Goal: Task Accomplishment & Management: Manage account settings

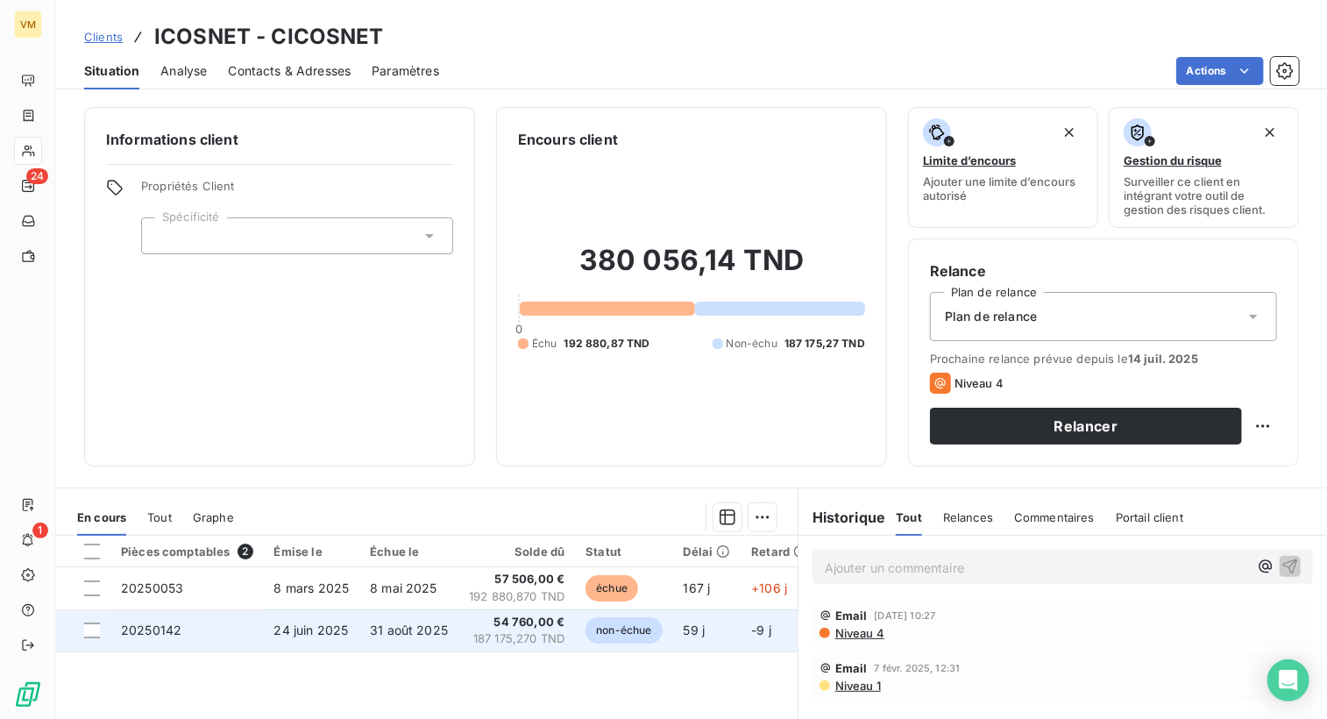
click at [620, 639] on span "non-échue" at bounding box center [624, 630] width 76 height 26
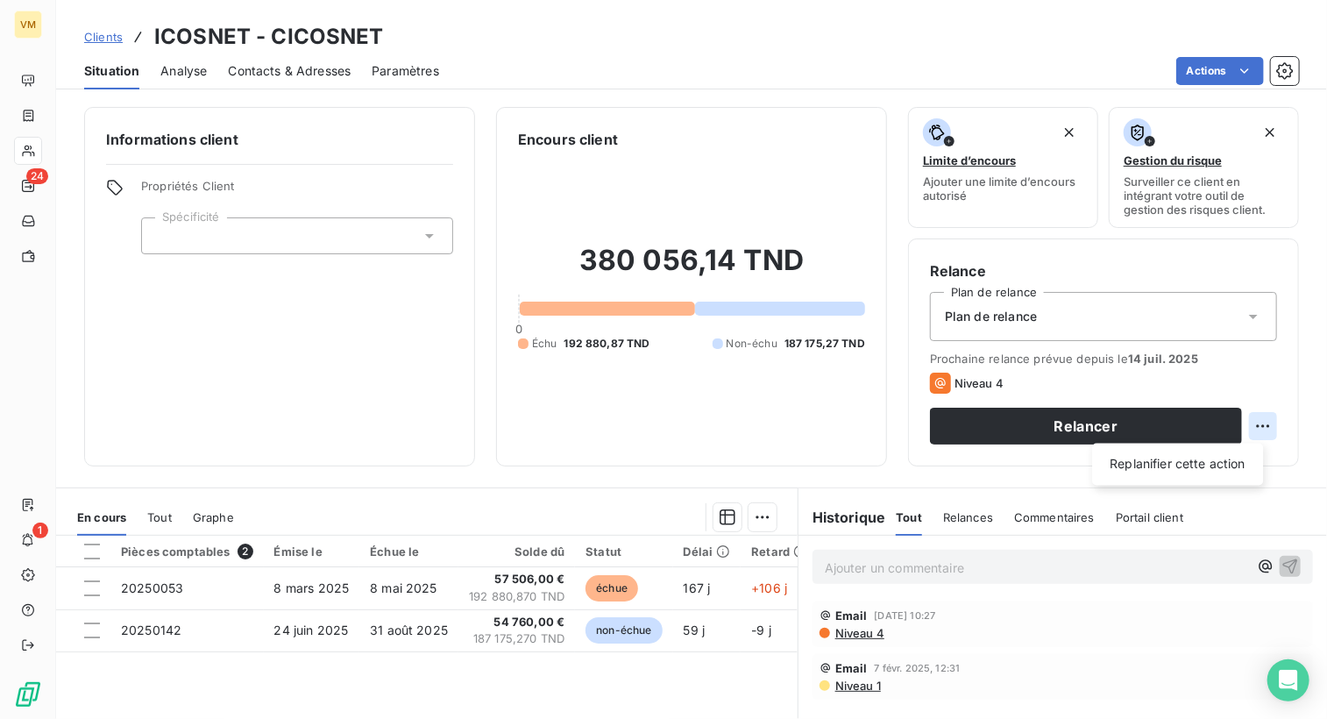
click at [1256, 435] on html "VM 24 1 Clients ICOSNET - CICOSNET Situation Analyse Contacts & Adresses Paramè…" at bounding box center [663, 359] width 1327 height 719
click at [1231, 474] on div "Replanifier cette action" at bounding box center [1177, 465] width 157 height 28
select select "7"
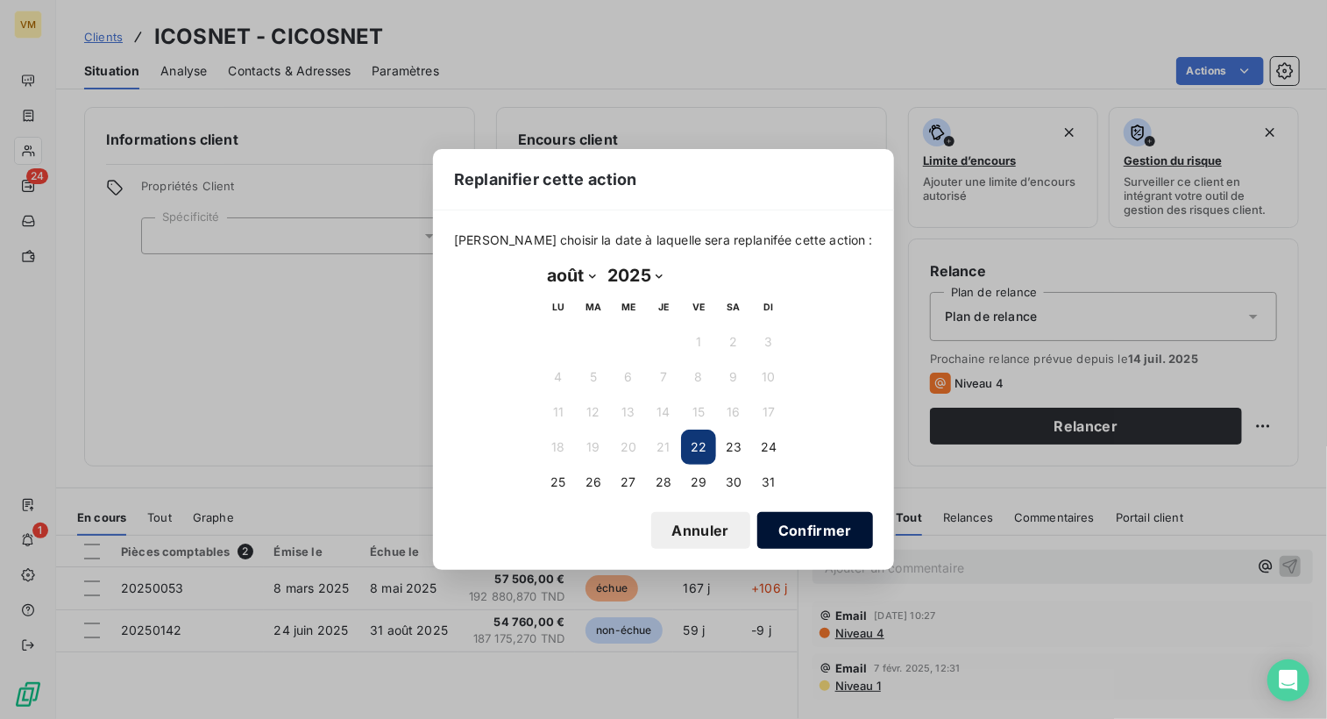
click at [770, 533] on button "Confirmer" at bounding box center [815, 530] width 116 height 37
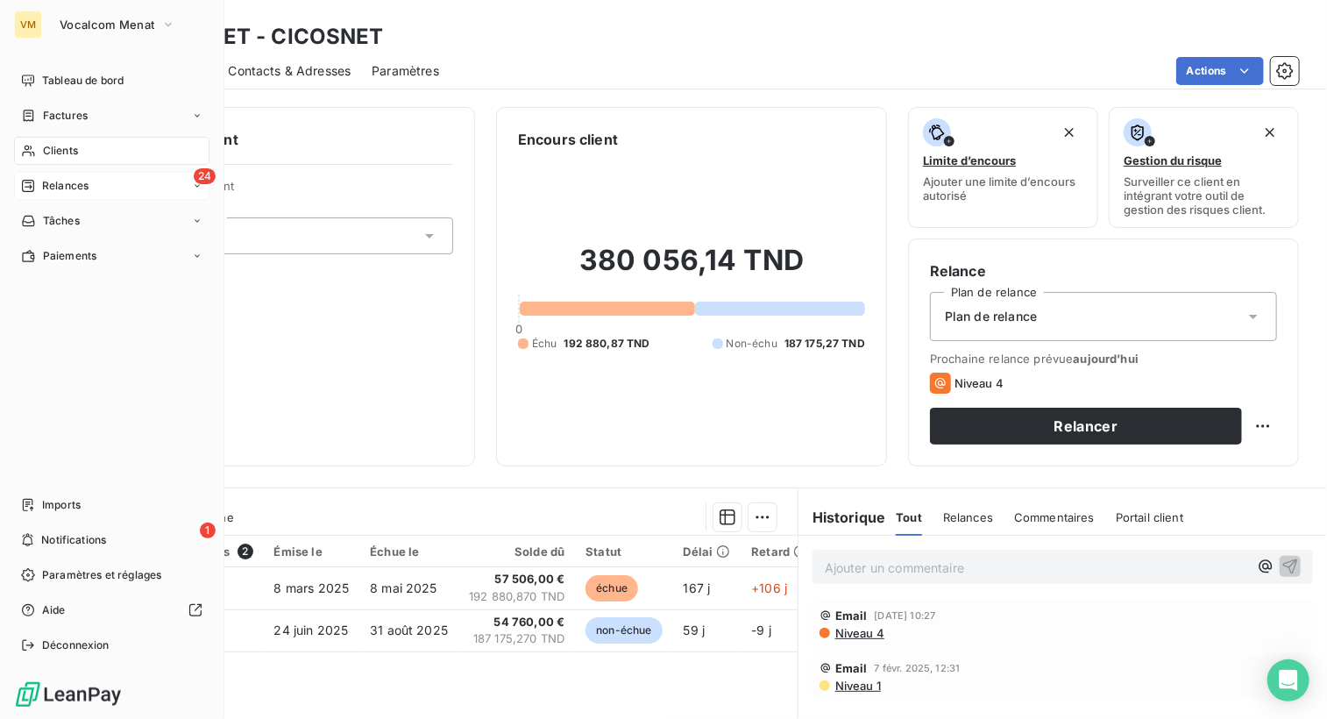
click at [91, 186] on div "24 Relances" at bounding box center [111, 186] width 195 height 28
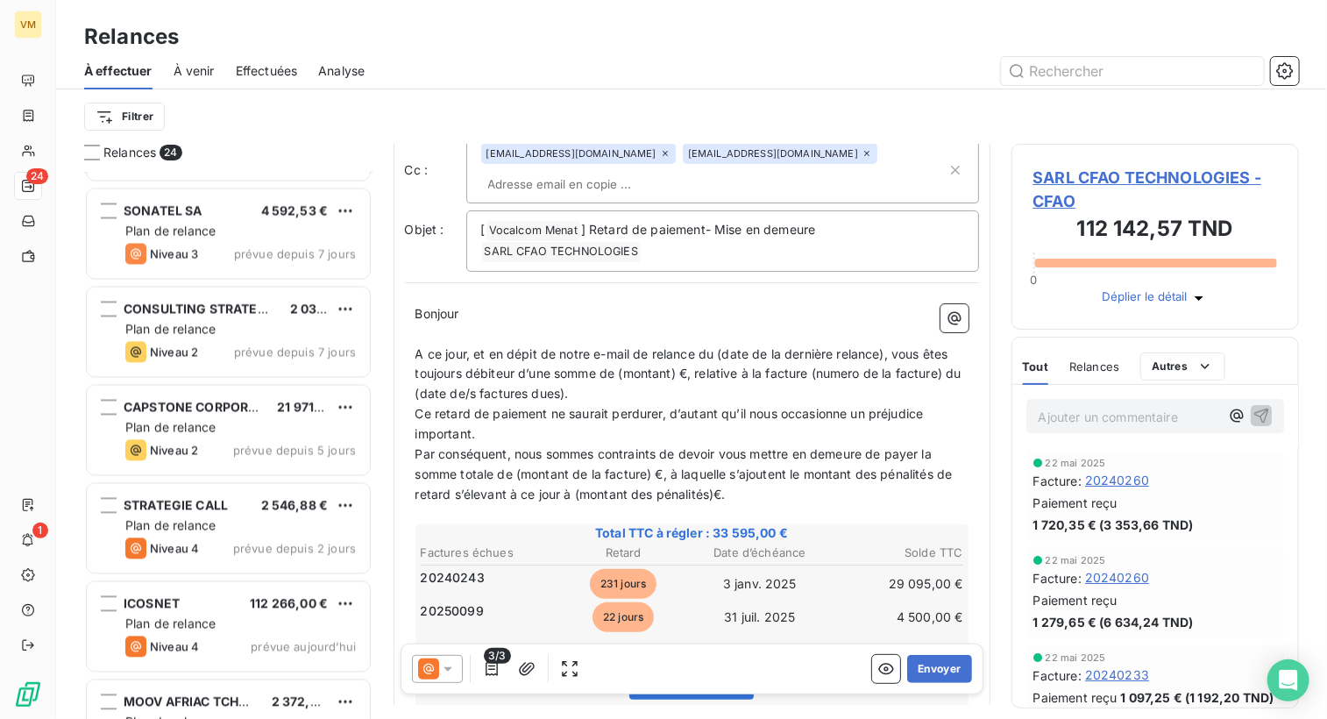
scroll to position [1753, 0]
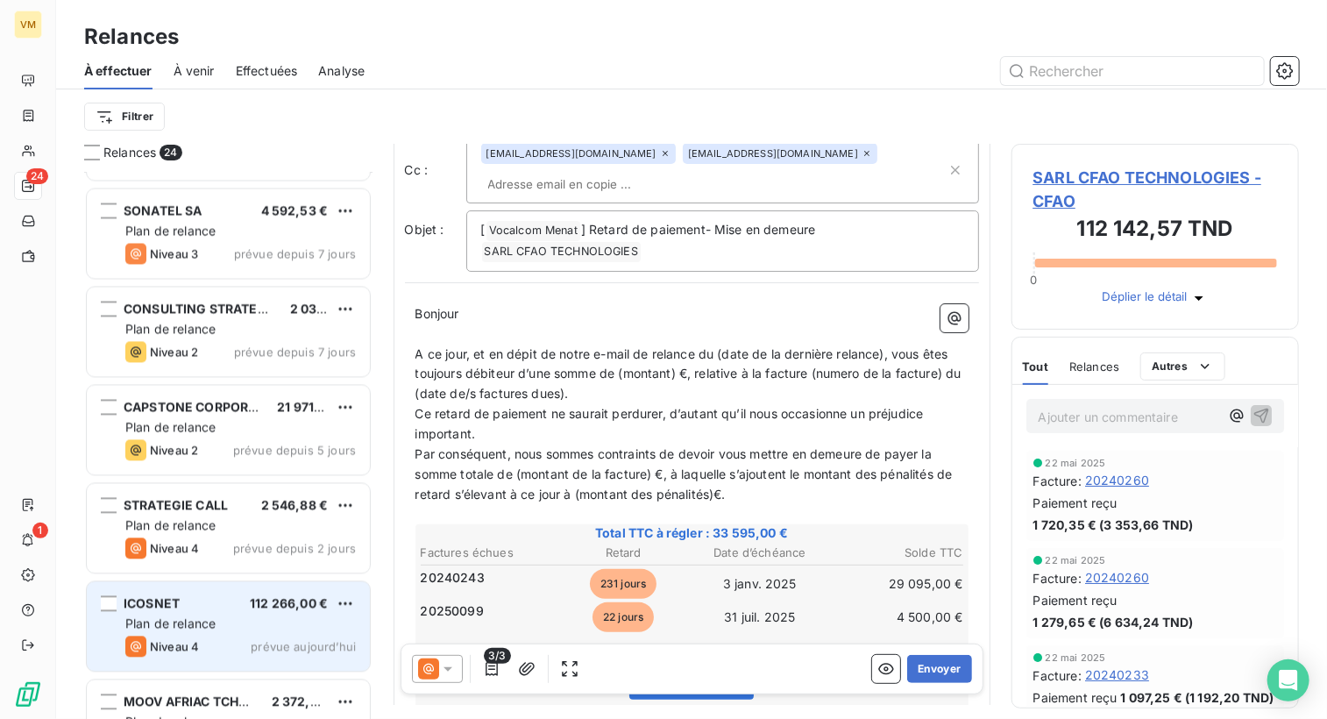
click at [245, 613] on div "ICOSNET 112 266,00 € Plan de relance Niveau 4 prévue [DATE]" at bounding box center [228, 626] width 283 height 89
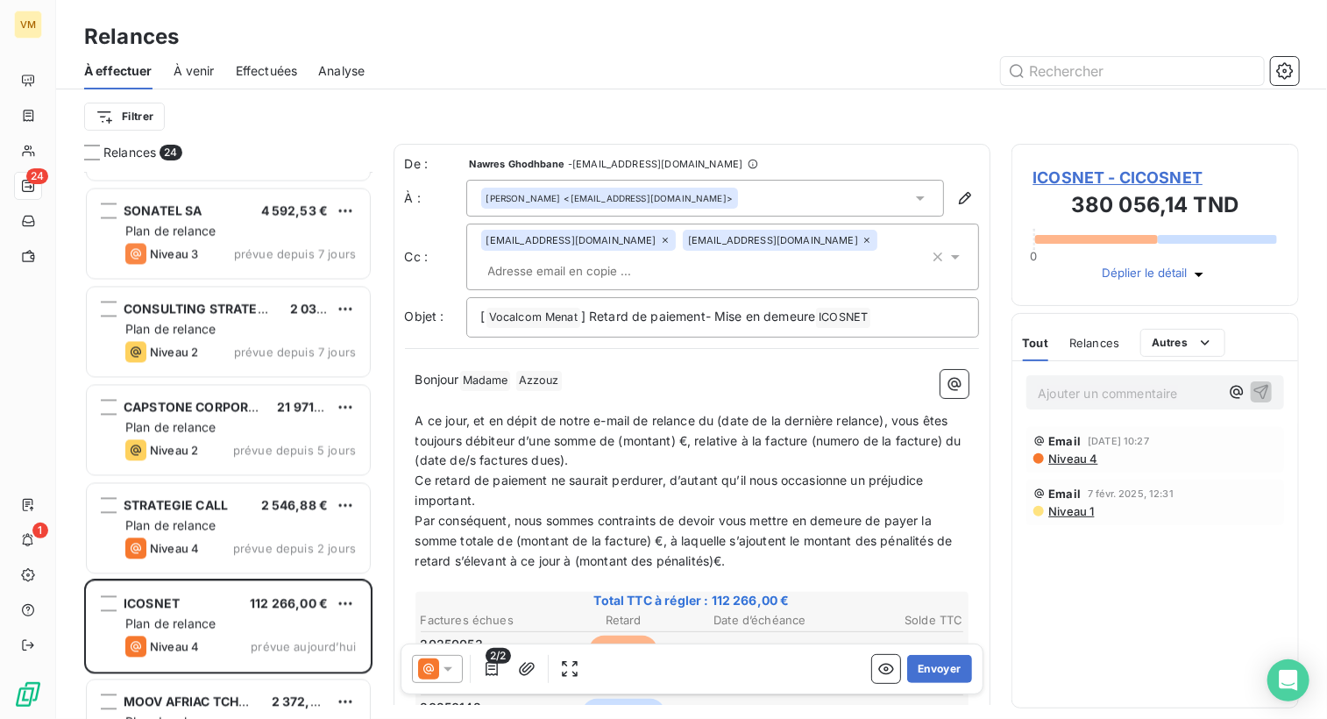
click at [451, 674] on icon at bounding box center [448, 669] width 18 height 18
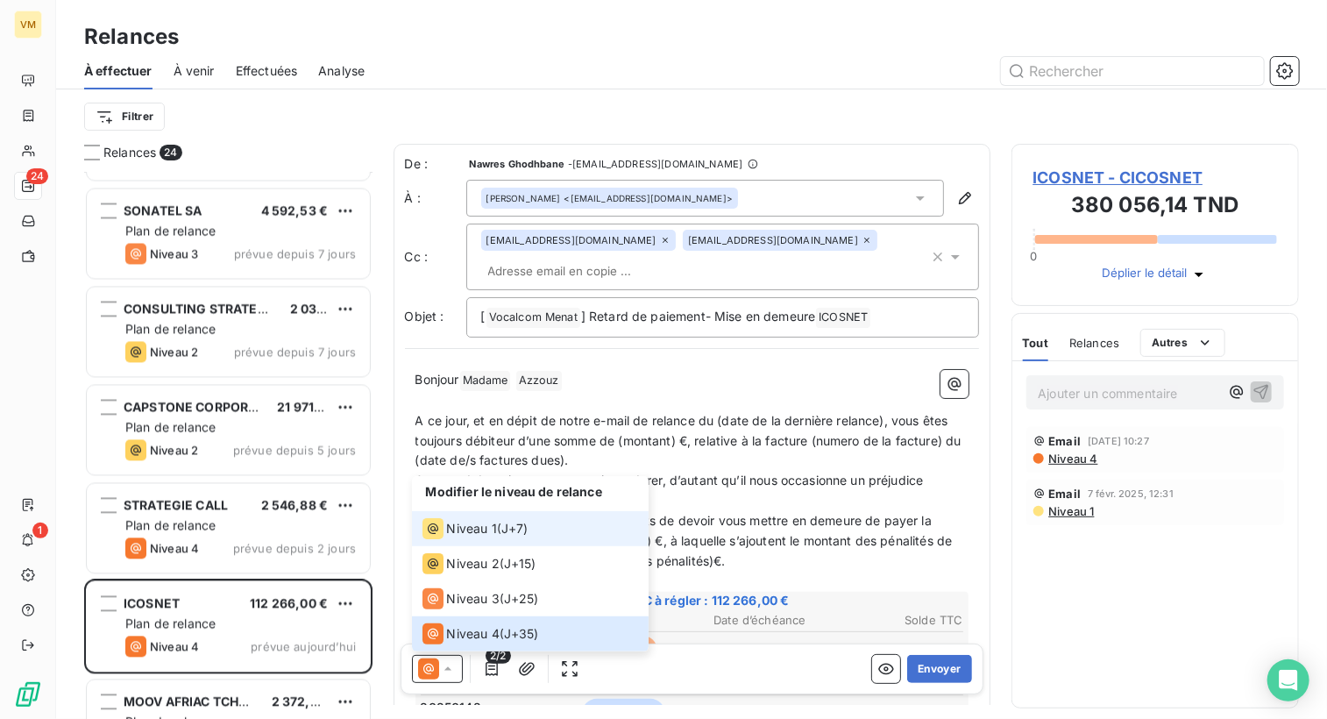
click at [478, 525] on span "Niveau 1" at bounding box center [472, 529] width 50 height 18
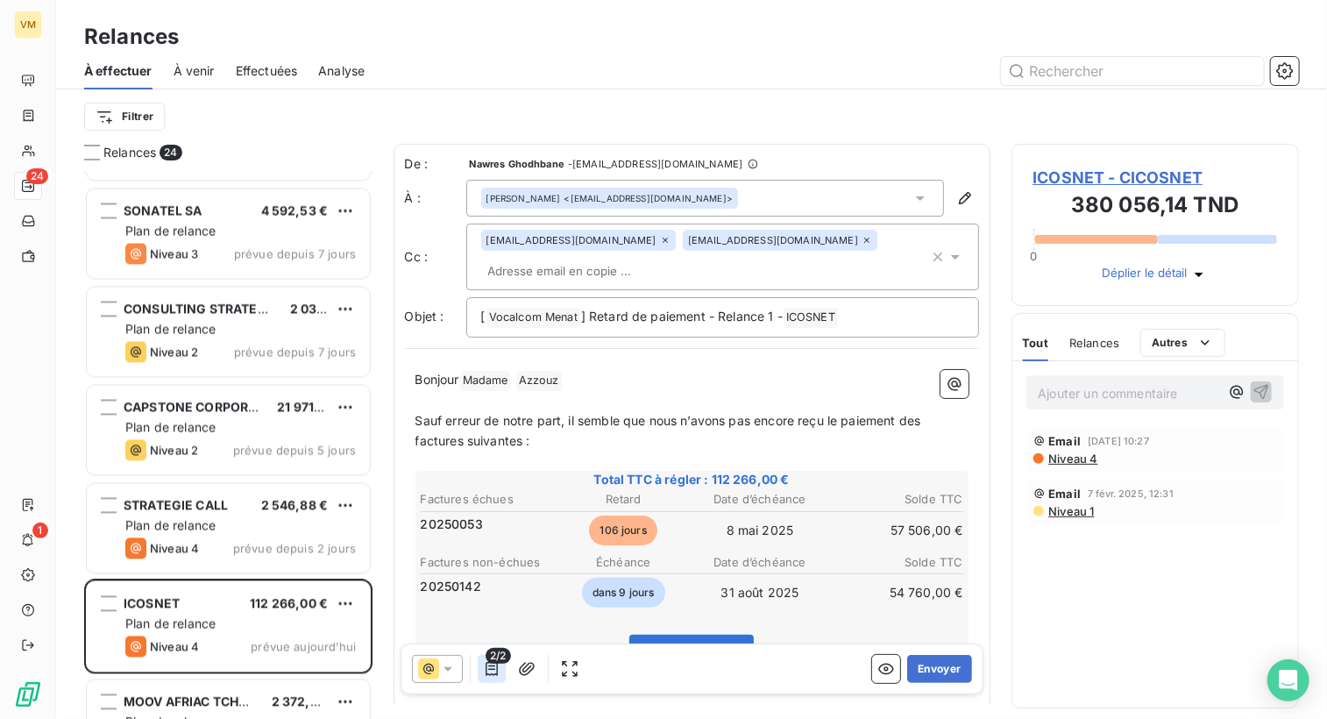
click at [490, 664] on icon "button" at bounding box center [492, 669] width 18 height 18
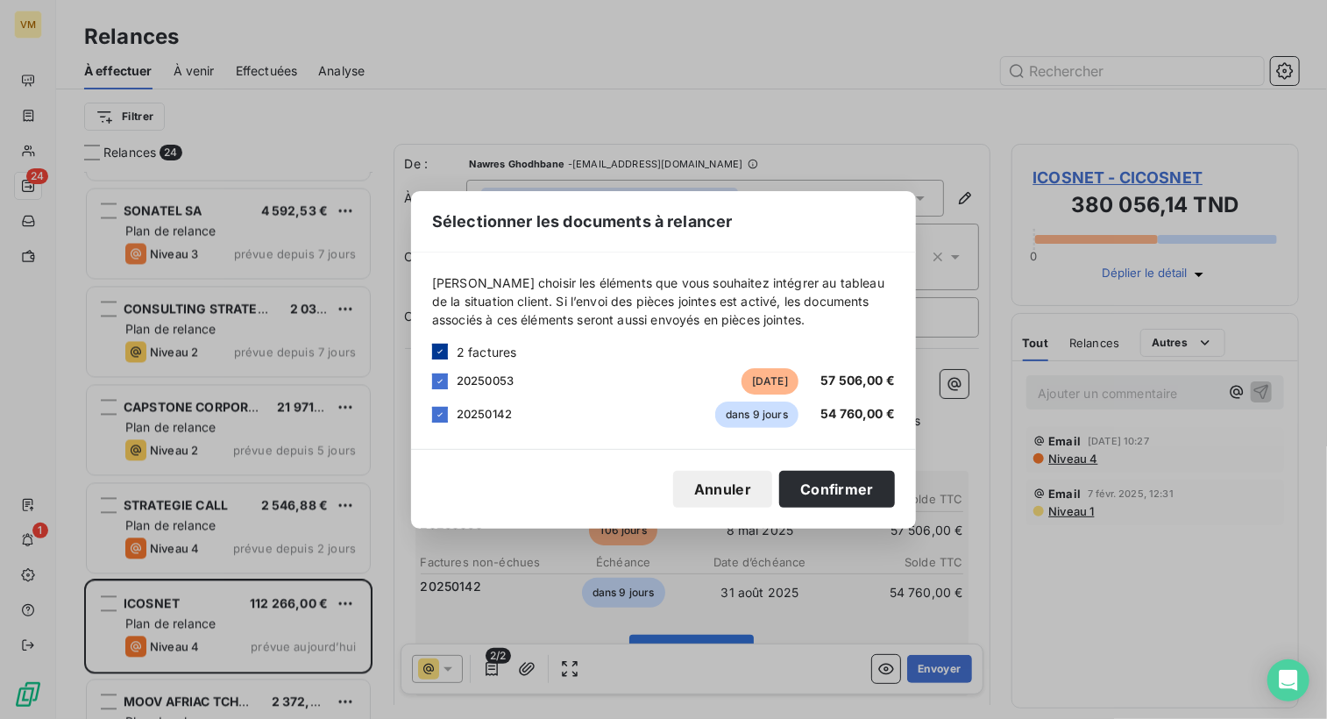
click at [439, 352] on icon at bounding box center [439, 352] width 5 height 4
click at [444, 375] on div at bounding box center [440, 381] width 16 height 16
click at [449, 380] on div "20250053 [DATE] 57 506,00 €" at bounding box center [663, 381] width 463 height 26
click at [439, 385] on icon at bounding box center [440, 381] width 11 height 11
click at [437, 417] on div at bounding box center [440, 415] width 16 height 16
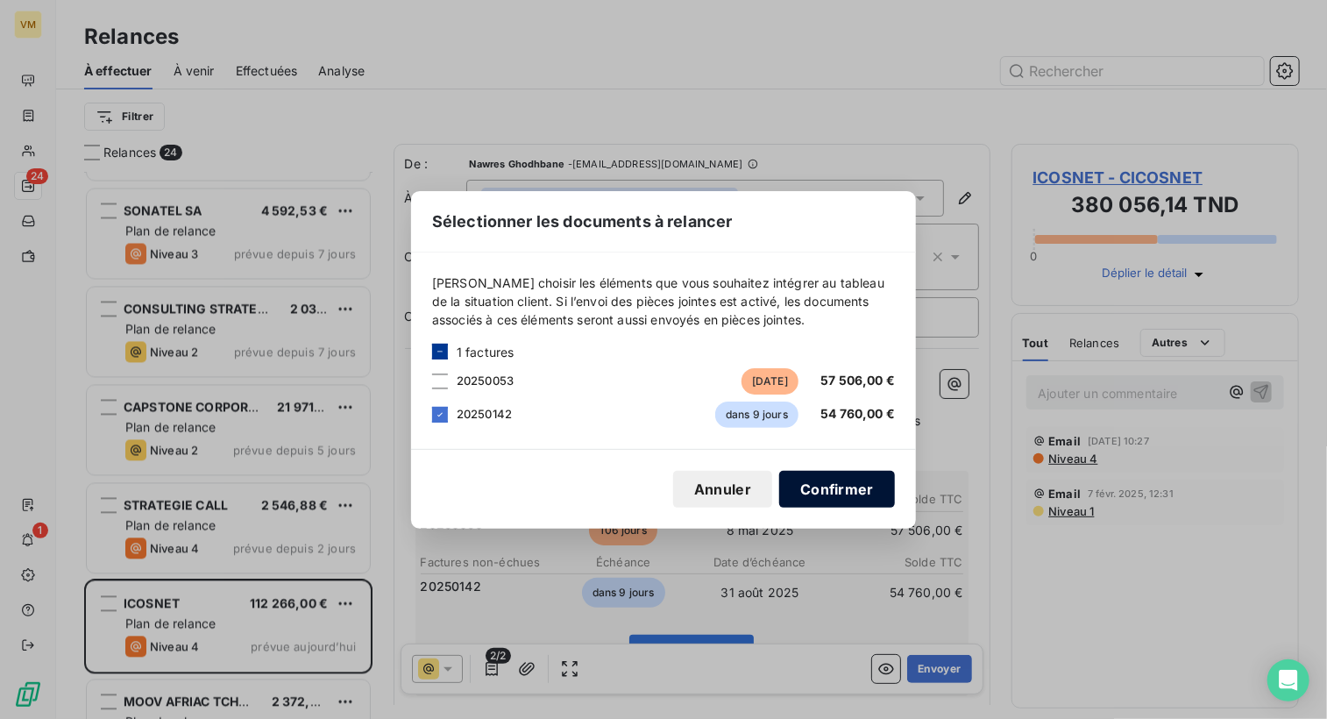
click at [841, 490] on button "Confirmer" at bounding box center [837, 489] width 116 height 37
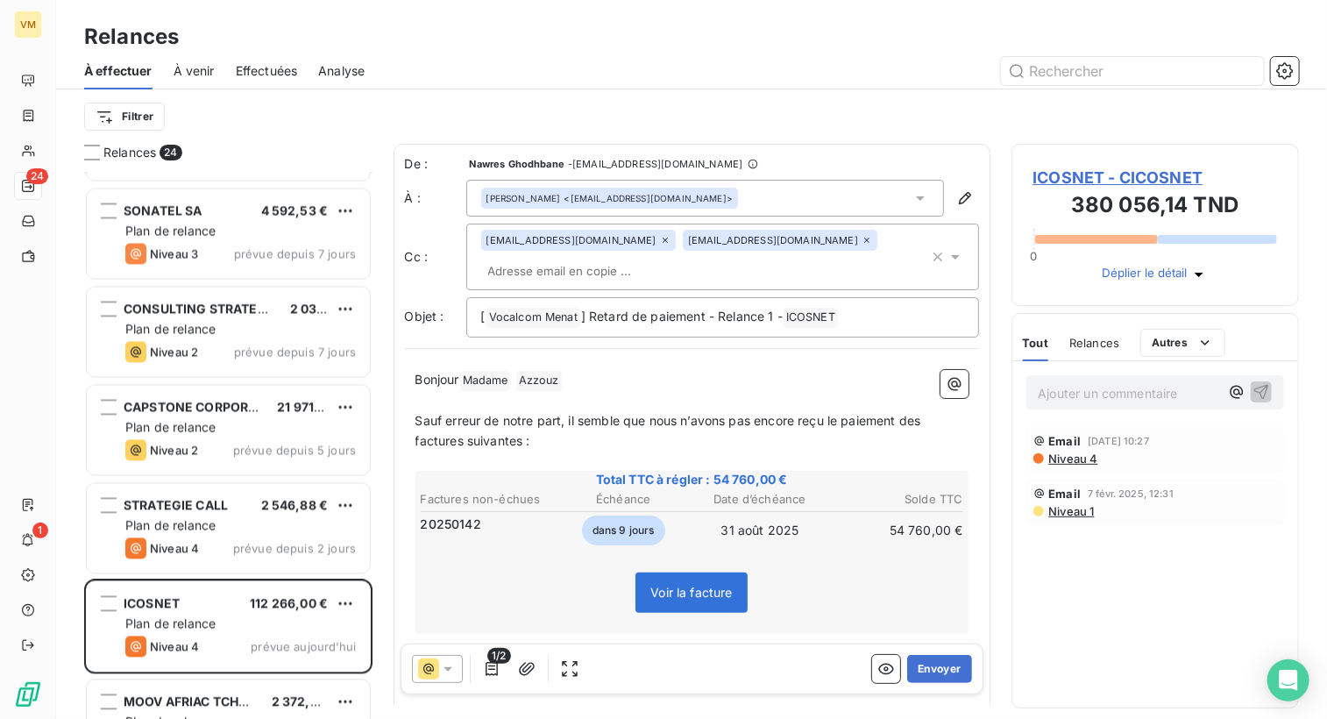
click at [947, 252] on icon at bounding box center [956, 257] width 18 height 18
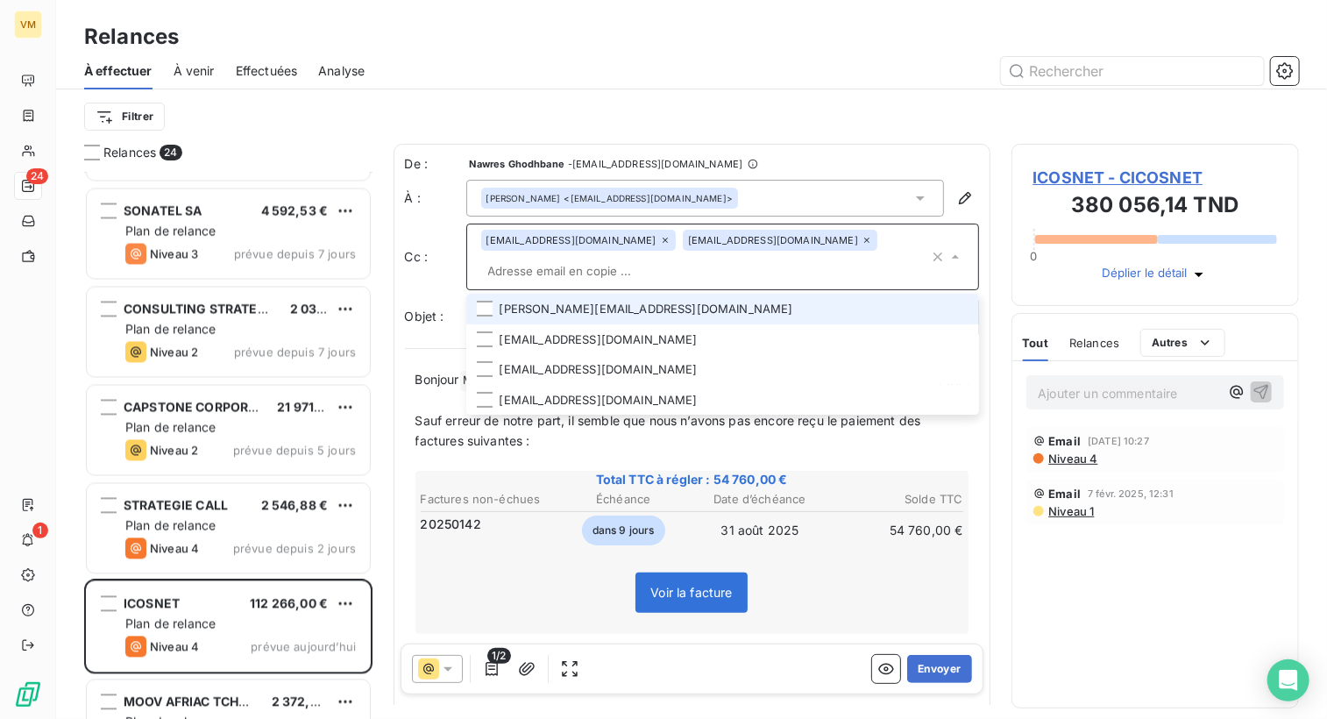
click at [625, 311] on li "[PERSON_NAME][EMAIL_ADDRESS][DOMAIN_NAME]" at bounding box center [722, 309] width 513 height 31
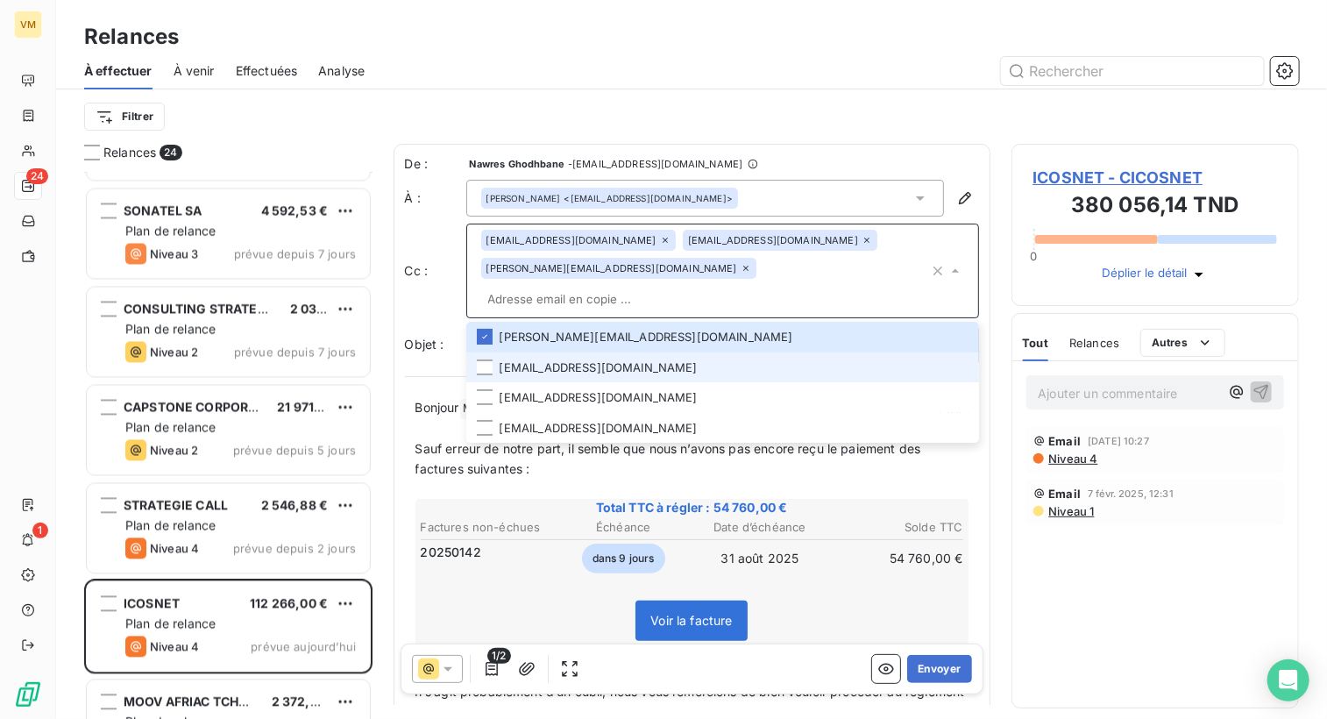
click at [603, 352] on li "[EMAIL_ADDRESS][DOMAIN_NAME]" at bounding box center [722, 367] width 513 height 31
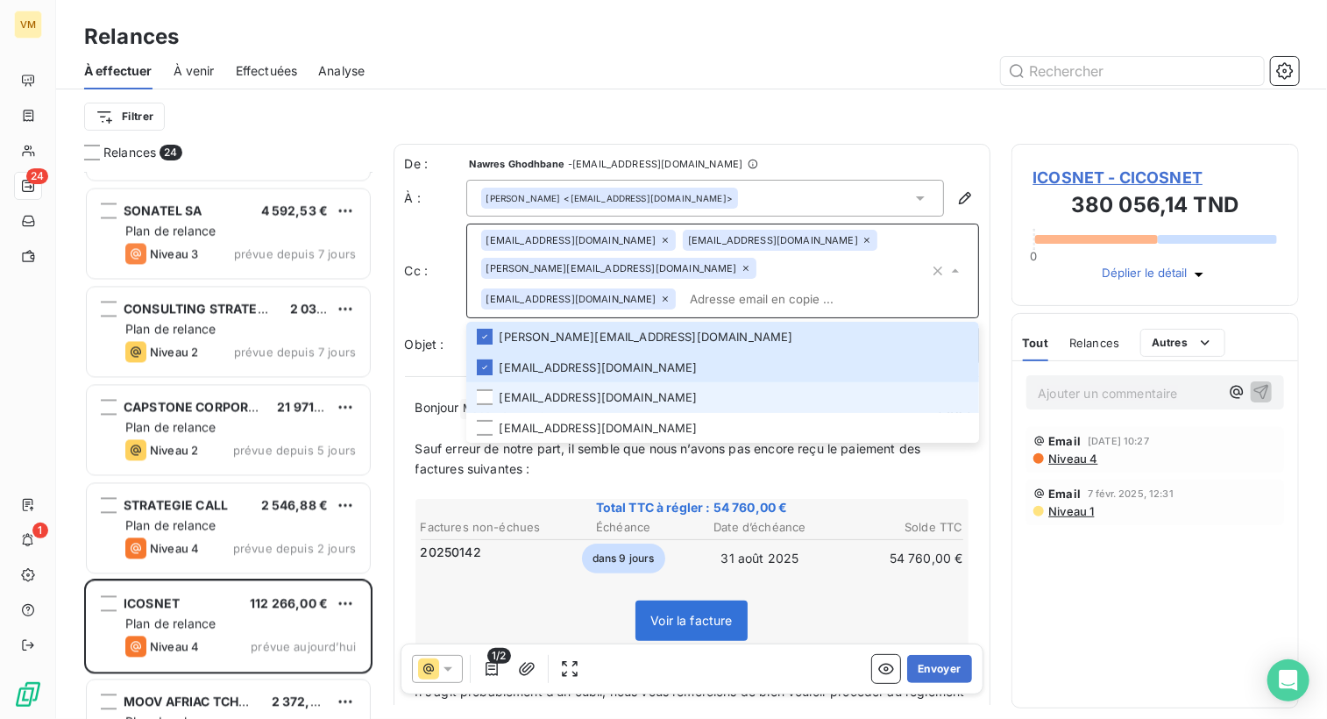
click at [568, 398] on li "[EMAIL_ADDRESS][DOMAIN_NAME]" at bounding box center [722, 397] width 513 height 31
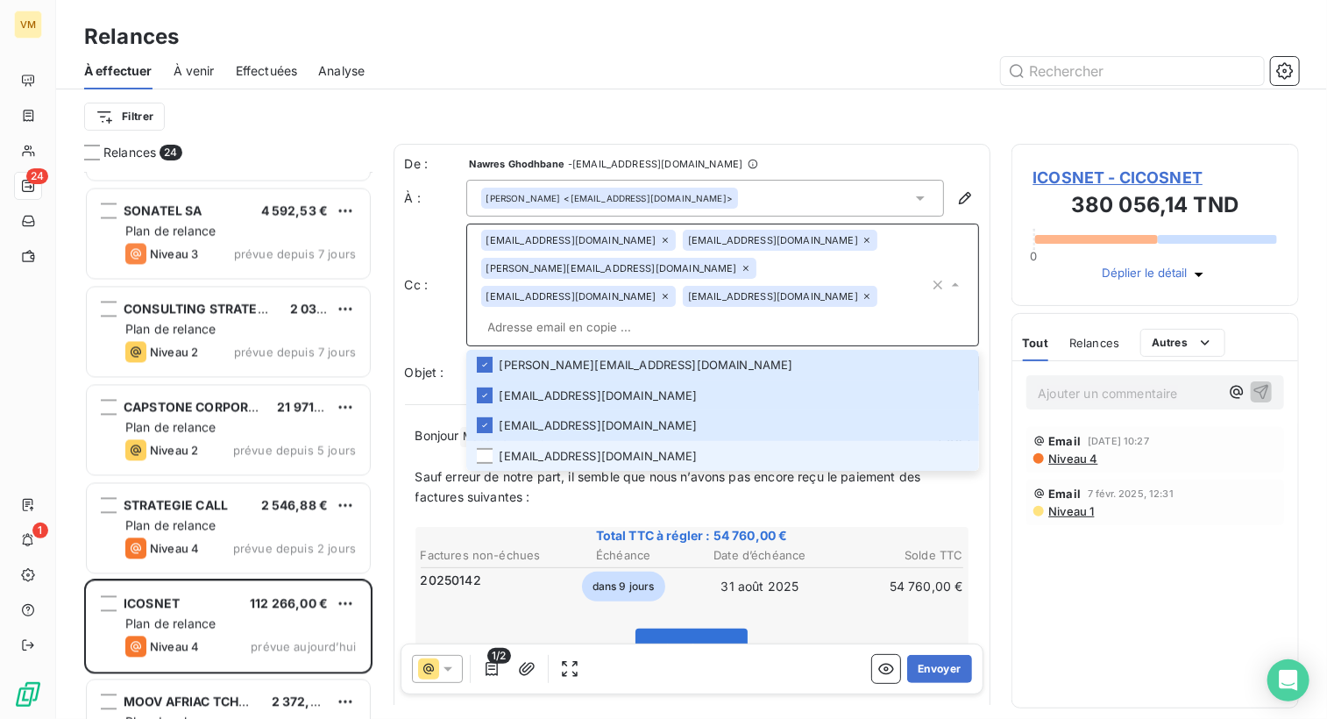
click at [556, 441] on li "[EMAIL_ADDRESS][DOMAIN_NAME]" at bounding box center [722, 456] width 513 height 31
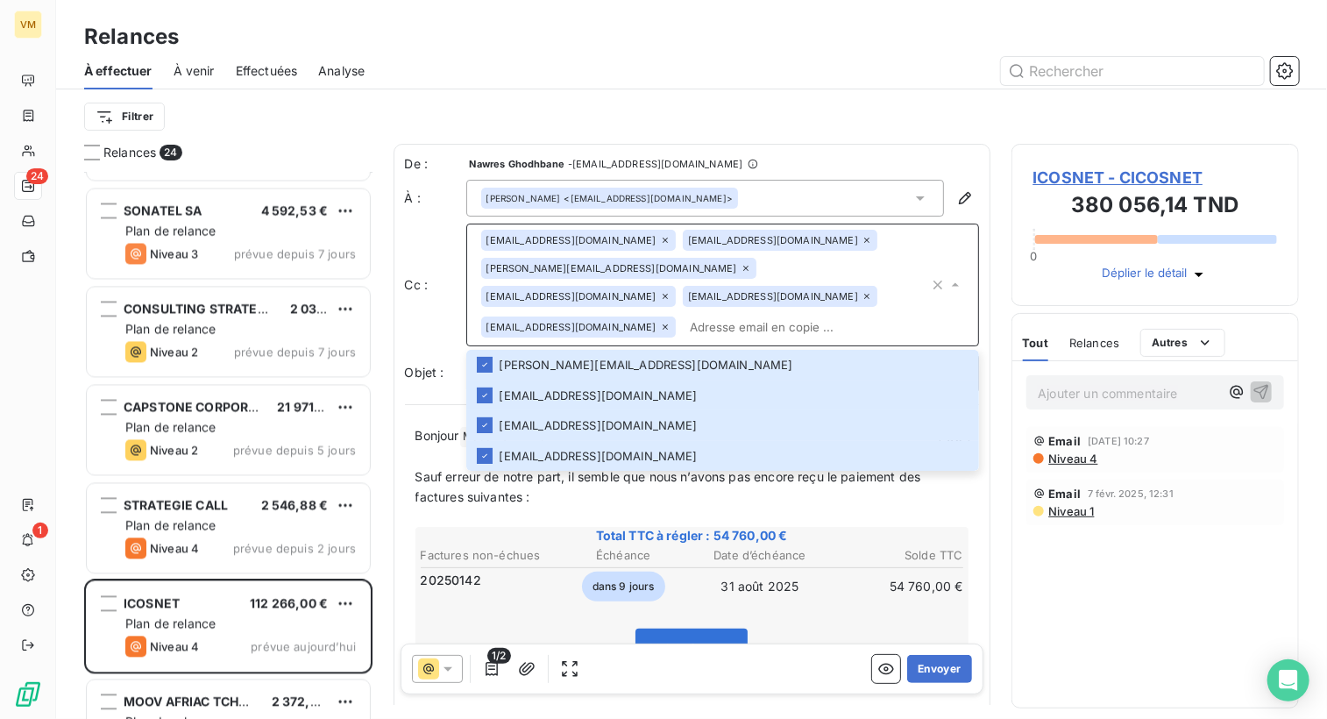
click at [690, 330] on input "text" at bounding box center [806, 327] width 246 height 26
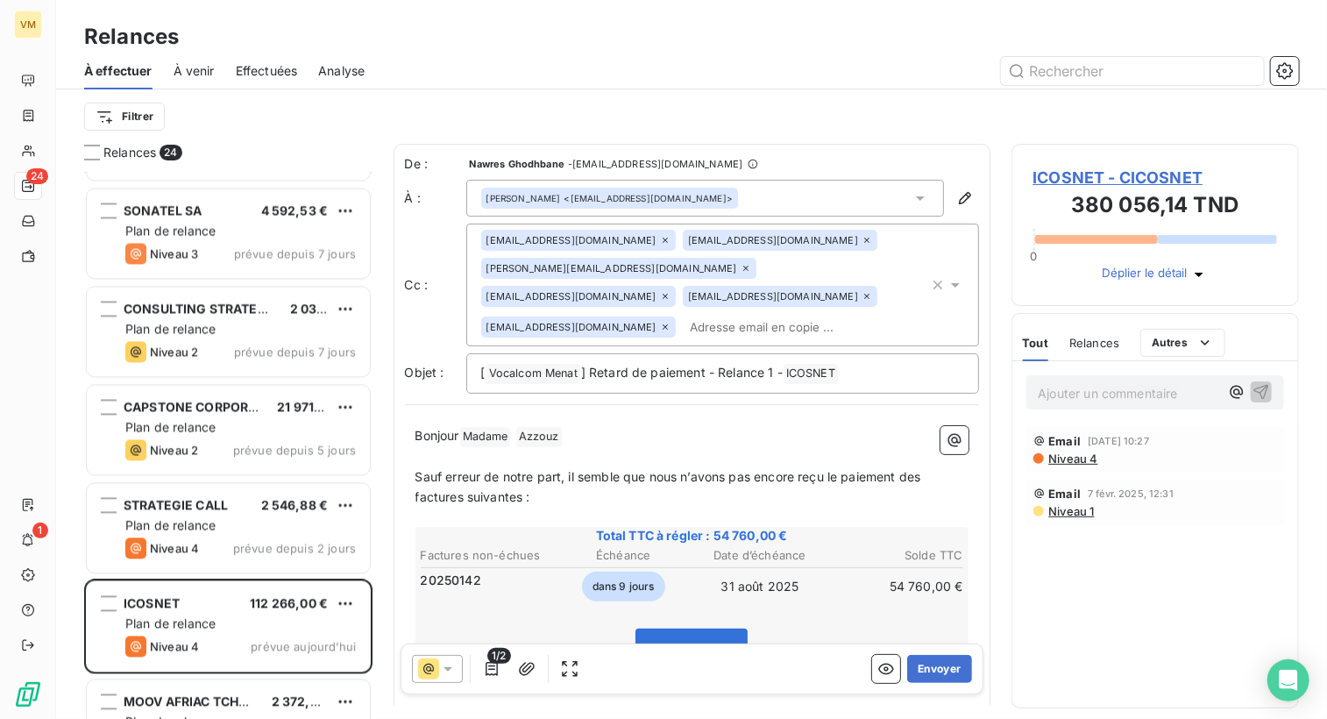
click at [930, 476] on p "Sauf erreur de notre part, il semble que nous n’avons pas encore reçu le paieme…" at bounding box center [691, 487] width 553 height 40
click at [462, 497] on span "Sauf erreur de notre part, il semble que nous n’avons pas encore reçu le paieme…" at bounding box center [673, 486] width 516 height 35
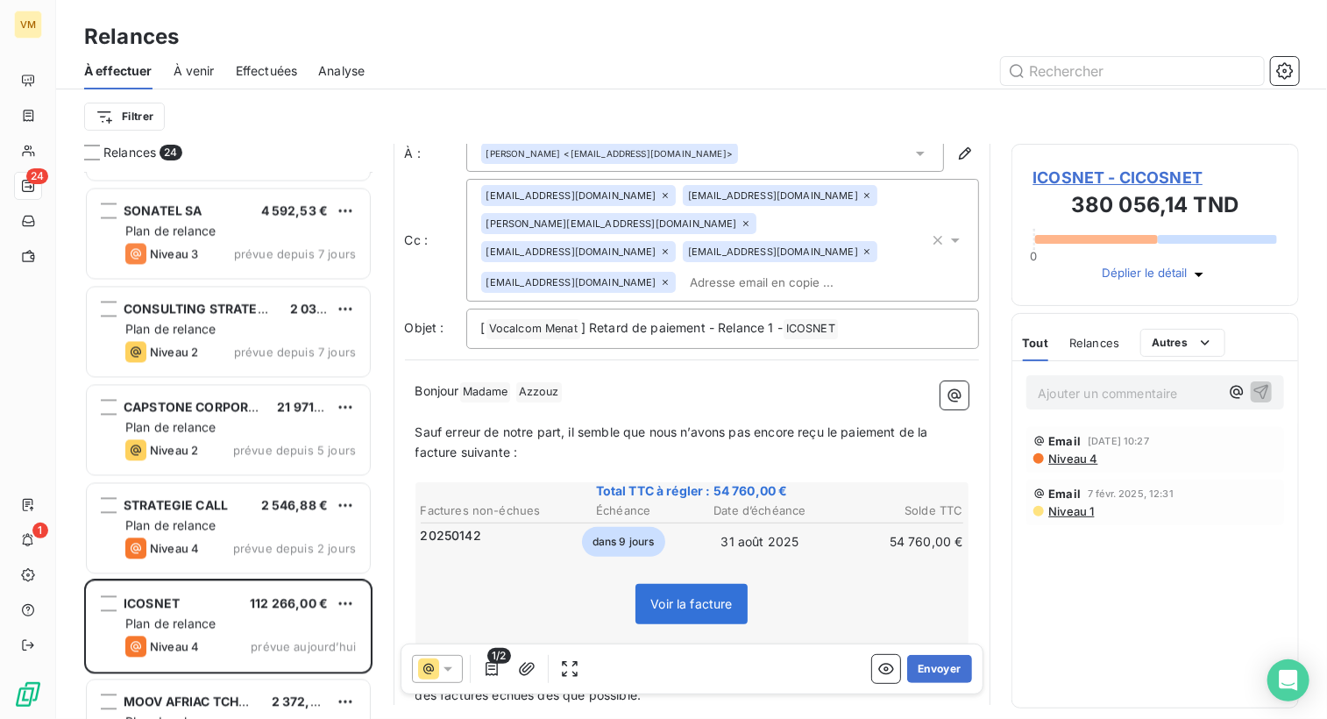
scroll to position [175, 0]
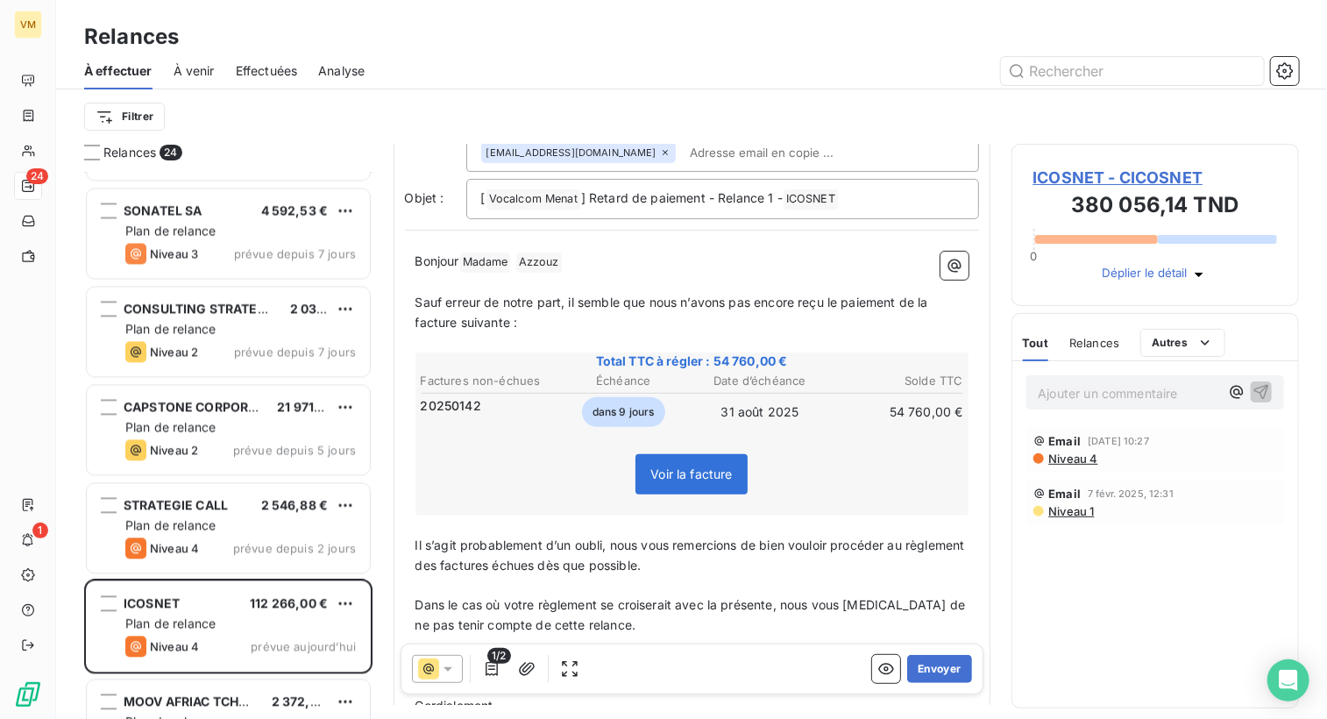
click at [500, 552] on span "Il s’agit probablement d’un oubli, nous vous remercions de bien vouloir procéde…" at bounding box center [691, 554] width 553 height 35
click at [574, 553] on span "Il s’agit probablement d’un oubli, nous vous remercions de bien vouloir procéde…" at bounding box center [691, 554] width 553 height 35
click at [575, 550] on span "Il s’agit probablement d’un oubli, nous vous remercions de bien vouloir procéde…" at bounding box center [691, 554] width 553 height 35
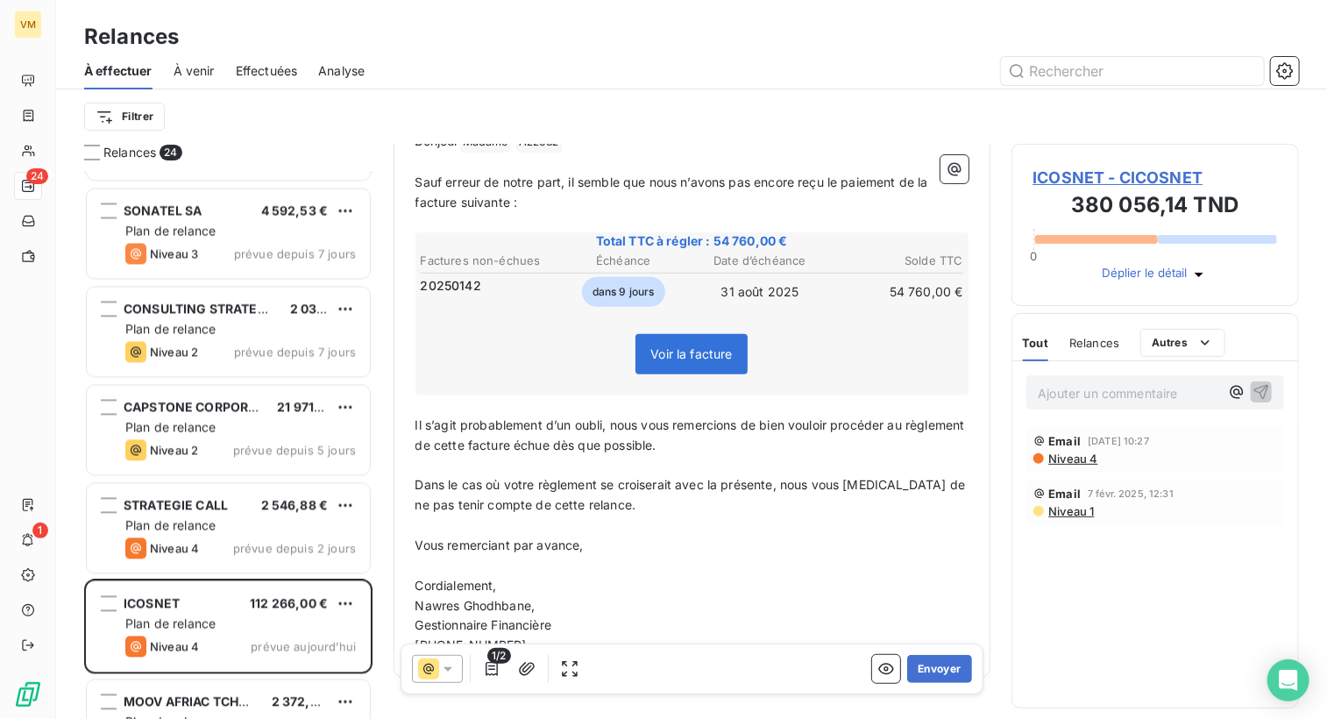
scroll to position [325, 0]
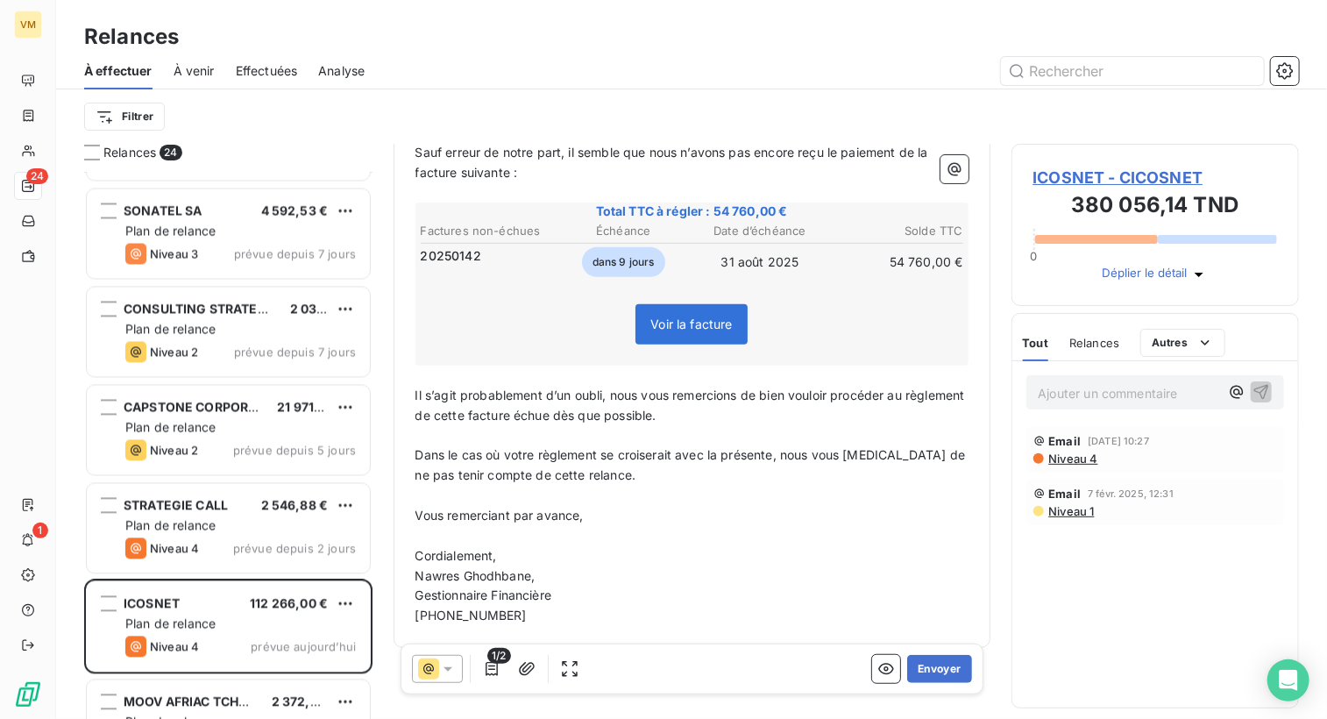
drag, startPoint x: 698, startPoint y: 418, endPoint x: 734, endPoint y: 420, distance: 36.0
click at [698, 425] on p "﻿" at bounding box center [691, 435] width 553 height 20
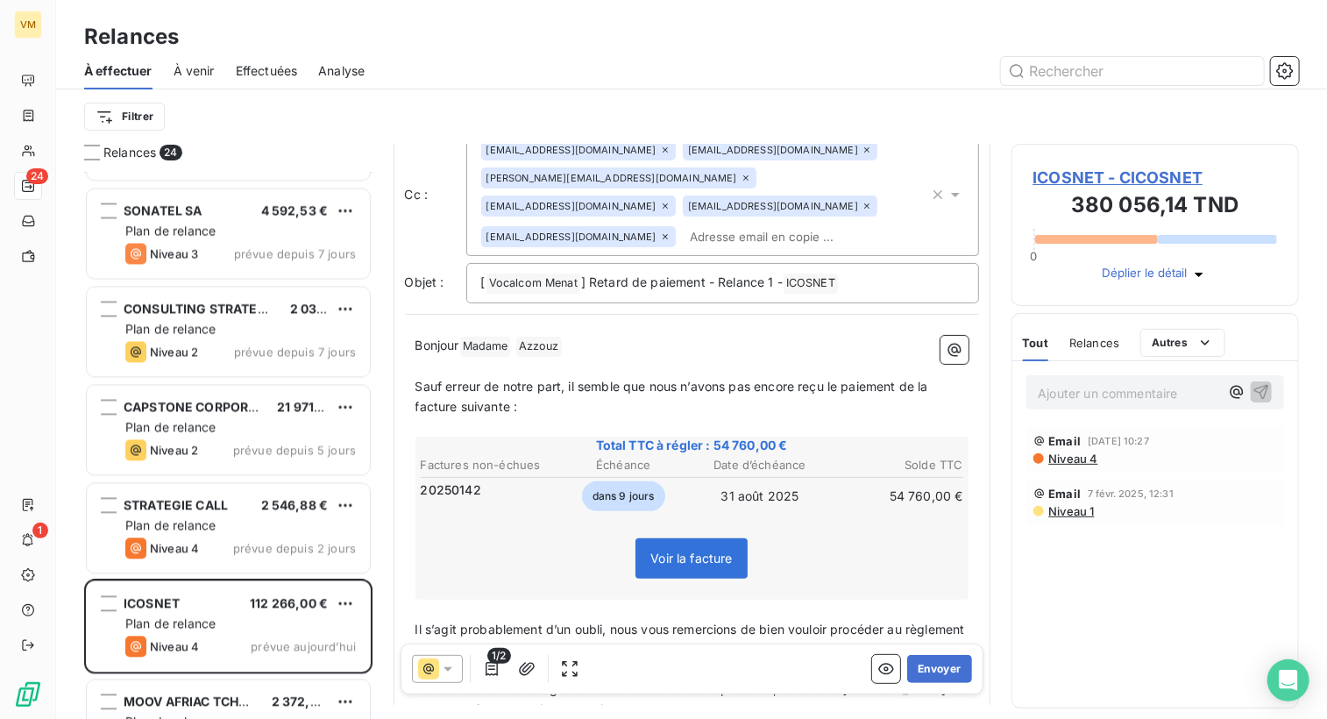
scroll to position [0, 0]
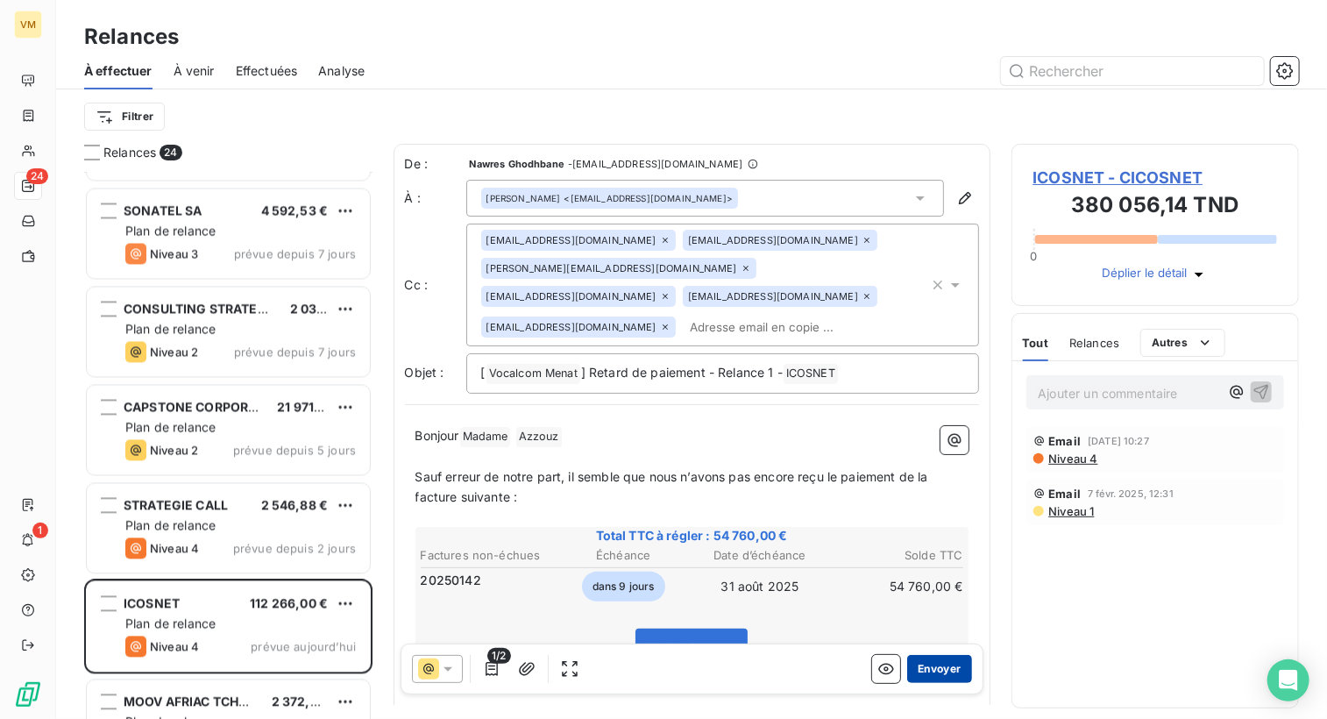
click at [927, 672] on button "Envoyer" at bounding box center [939, 669] width 64 height 28
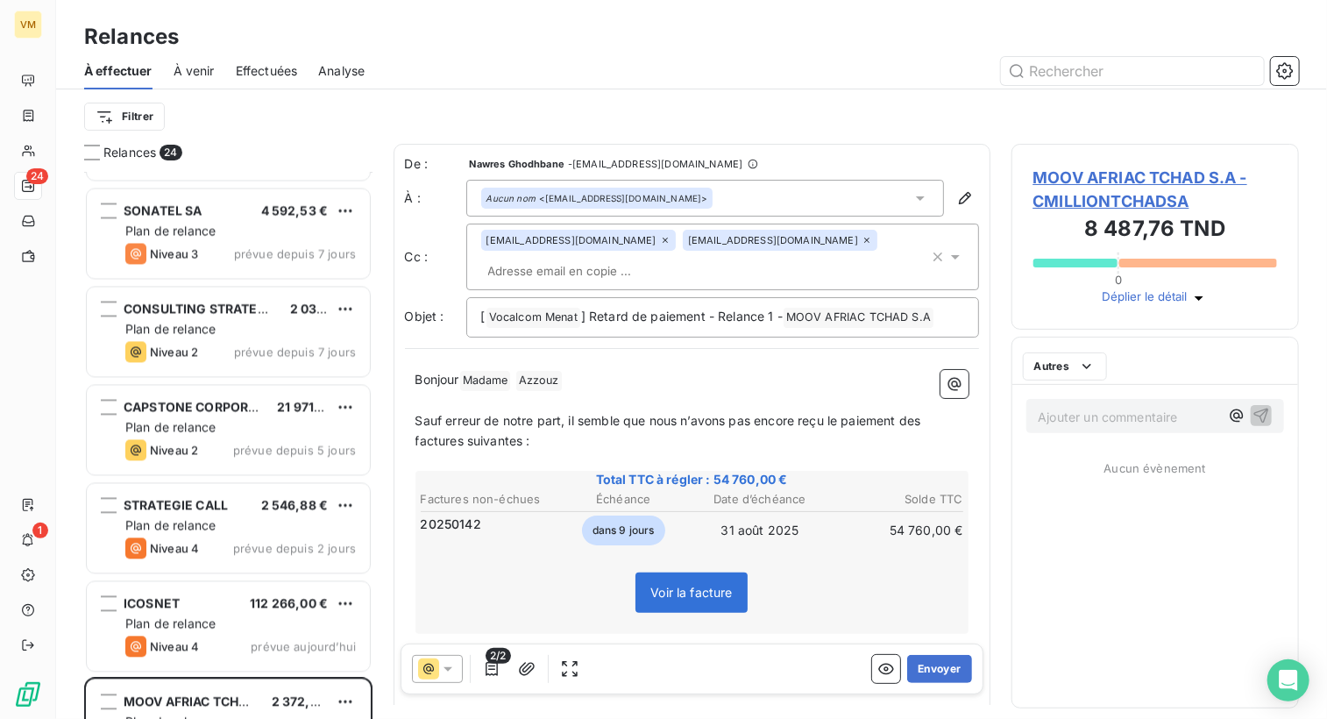
scroll to position [1711, 0]
